Goal: Information Seeking & Learning: Learn about a topic

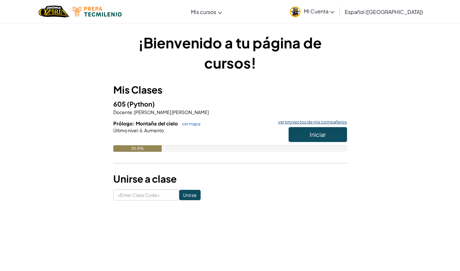
click at [311, 123] on link "ver proyectos de mis compañeros" at bounding box center [311, 122] width 72 height 4
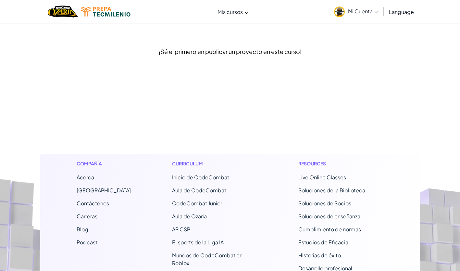
click at [317, 139] on footer "Compañía Acerca Centro de Ayuda Contáctenos Carreras Blog Podcast. Curriculum I…" at bounding box center [230, 235] width 460 height 359
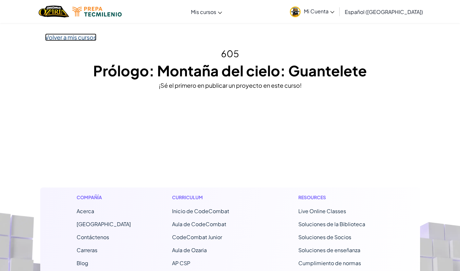
click at [70, 38] on link "Volver a mis cursos" at bounding box center [70, 36] width 51 height 7
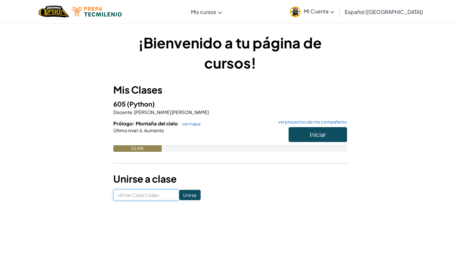
click at [148, 193] on input at bounding box center [146, 194] width 66 height 11
click at [146, 197] on input at bounding box center [146, 194] width 66 height 11
click at [191, 121] on link "ver mapa" at bounding box center [189, 123] width 21 height 5
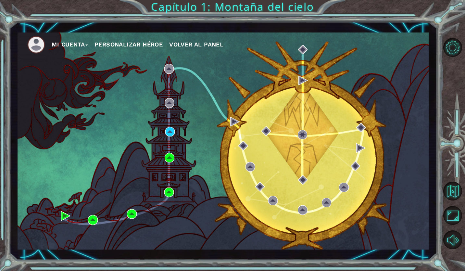
click at [411, 124] on div "Mi Cuenta Personalizar héroe Volver al panel" at bounding box center [223, 140] width 411 height 217
click at [442, 141] on div "Mi Cuenta Personalizar héroe Volver al panel Capítulo 1: Montaña del cielo" at bounding box center [232, 135] width 465 height 271
click at [230, 119] on img at bounding box center [234, 121] width 9 height 9
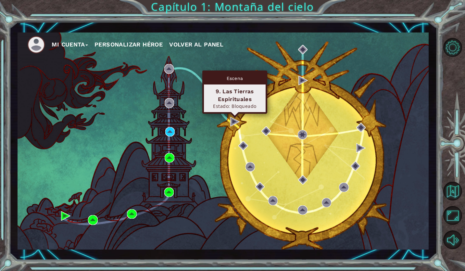
click at [220, 155] on div "Mi Cuenta Personalizar héroe Volver al panel" at bounding box center [223, 140] width 411 height 217
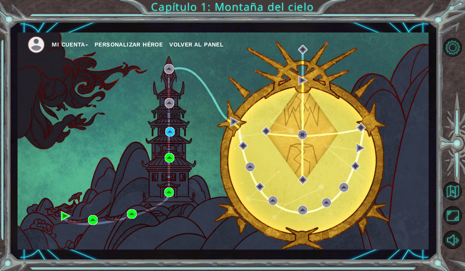
click at [153, 182] on div "Mi Cuenta Personalizar héroe Volver al panel" at bounding box center [223, 140] width 411 height 217
click at [148, 204] on div "Mi Cuenta Personalizar héroe Volver al panel" at bounding box center [223, 140] width 411 height 217
click at [95, 222] on img at bounding box center [92, 219] width 9 height 9
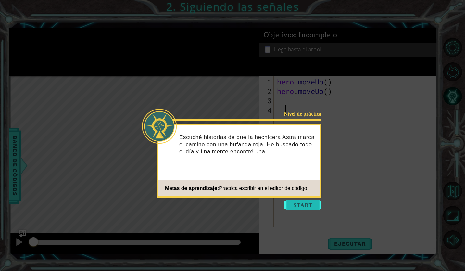
click at [304, 210] on button "Start" at bounding box center [302, 205] width 37 height 10
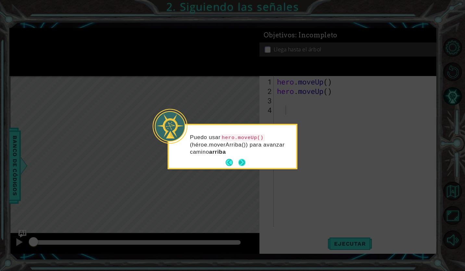
click at [243, 161] on button "Next" at bounding box center [241, 162] width 7 height 7
